Goal: Task Accomplishment & Management: Manage account settings

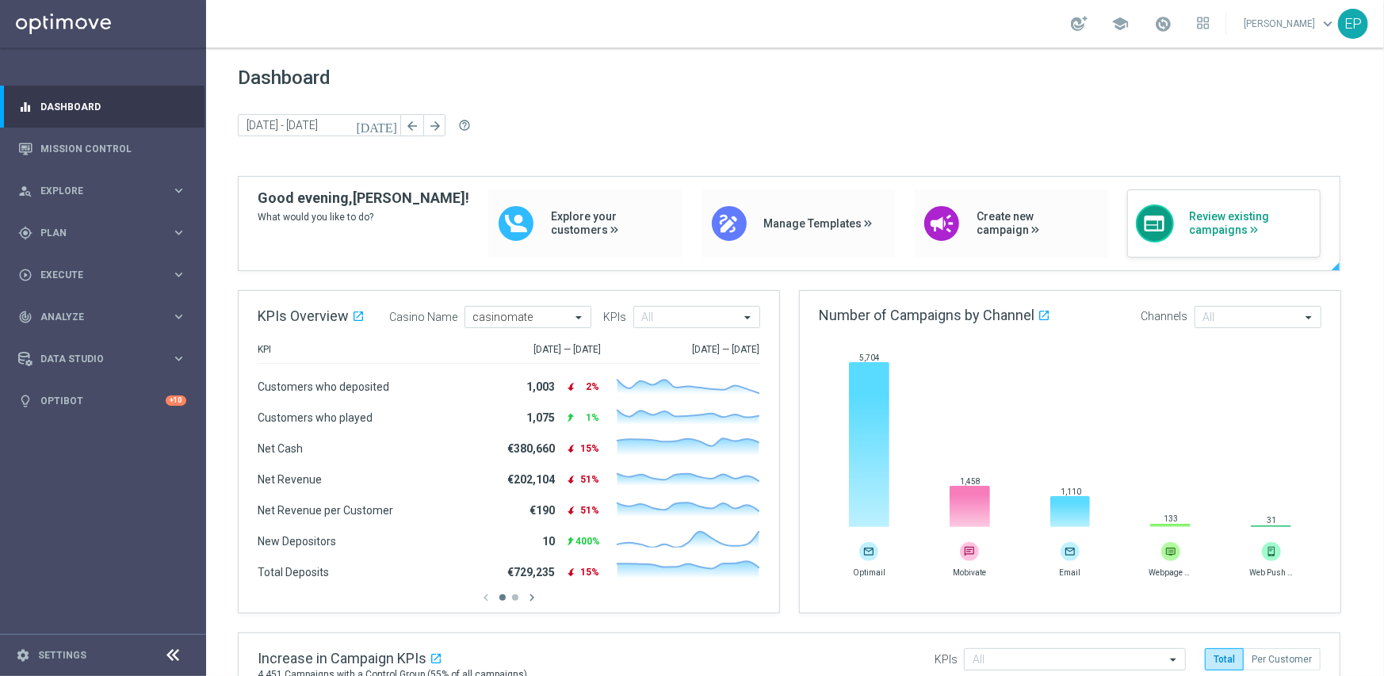
click at [1213, 226] on span "Review existing campaigns" at bounding box center [1251, 223] width 123 height 27
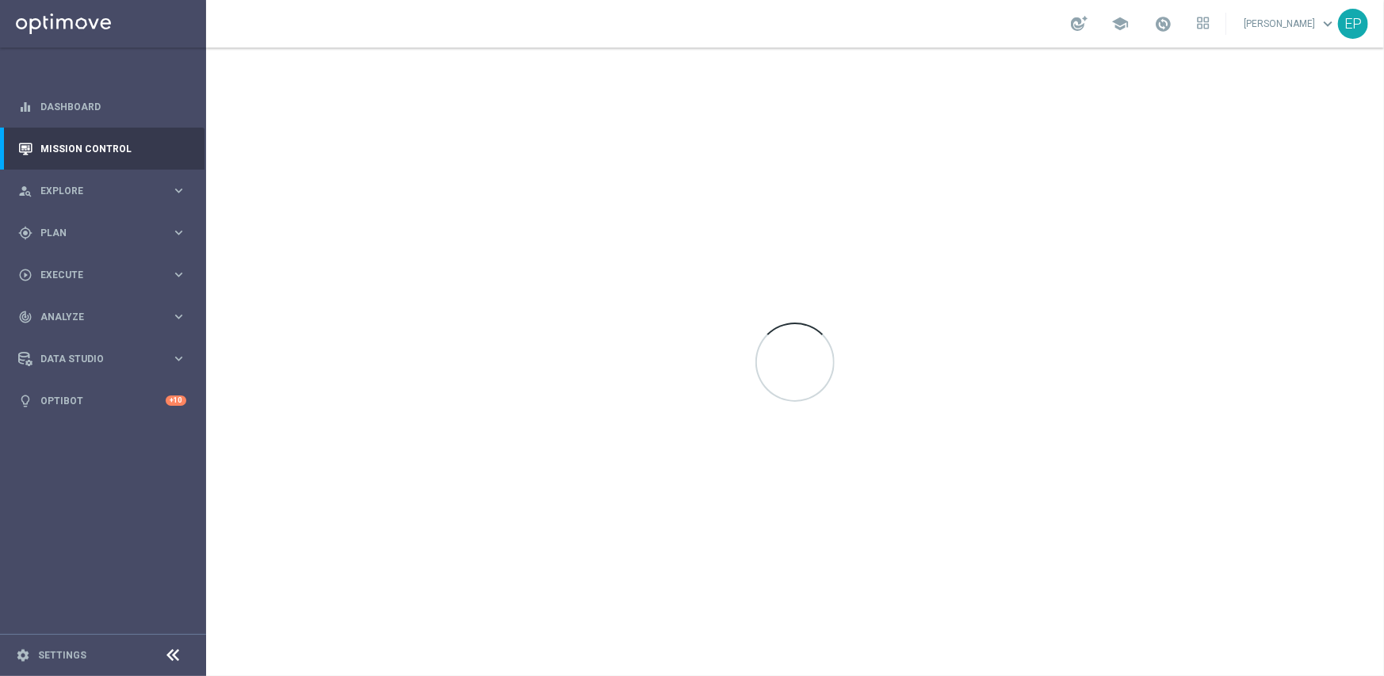
click at [168, 657] on icon at bounding box center [173, 655] width 19 height 19
